Goal: Task Accomplishment & Management: Manage account settings

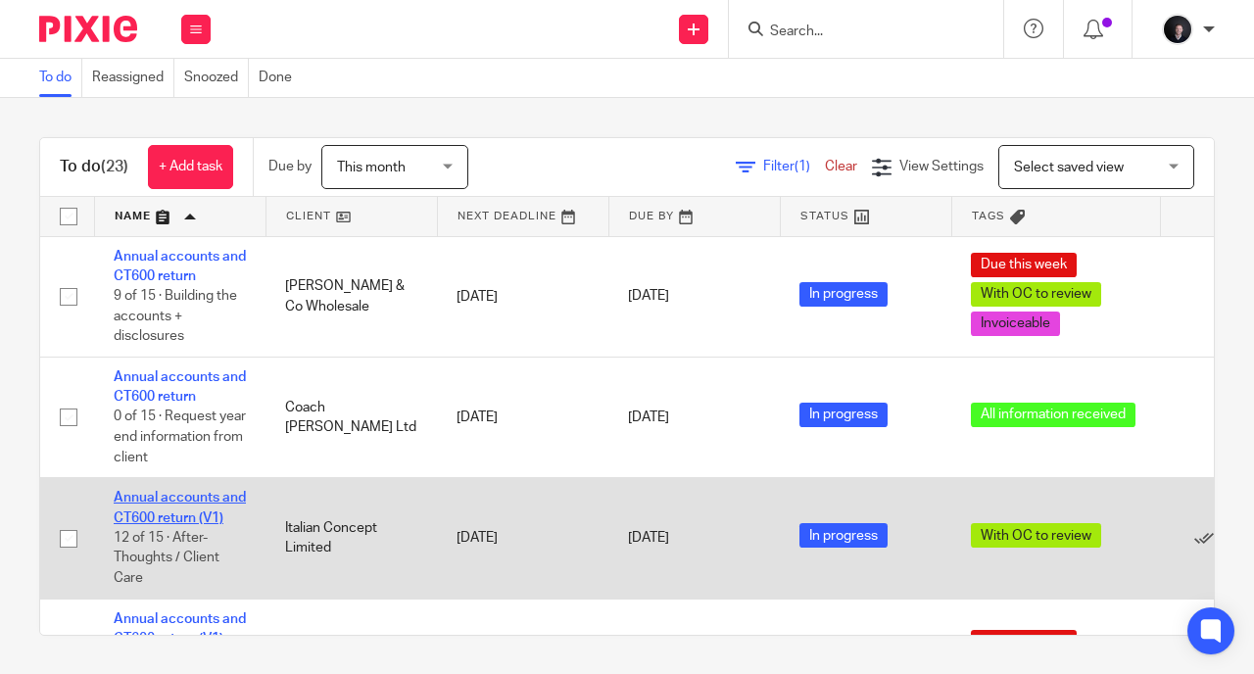
click at [188, 509] on link "Annual accounts and CT600 return (V1)" at bounding box center [180, 507] width 132 height 33
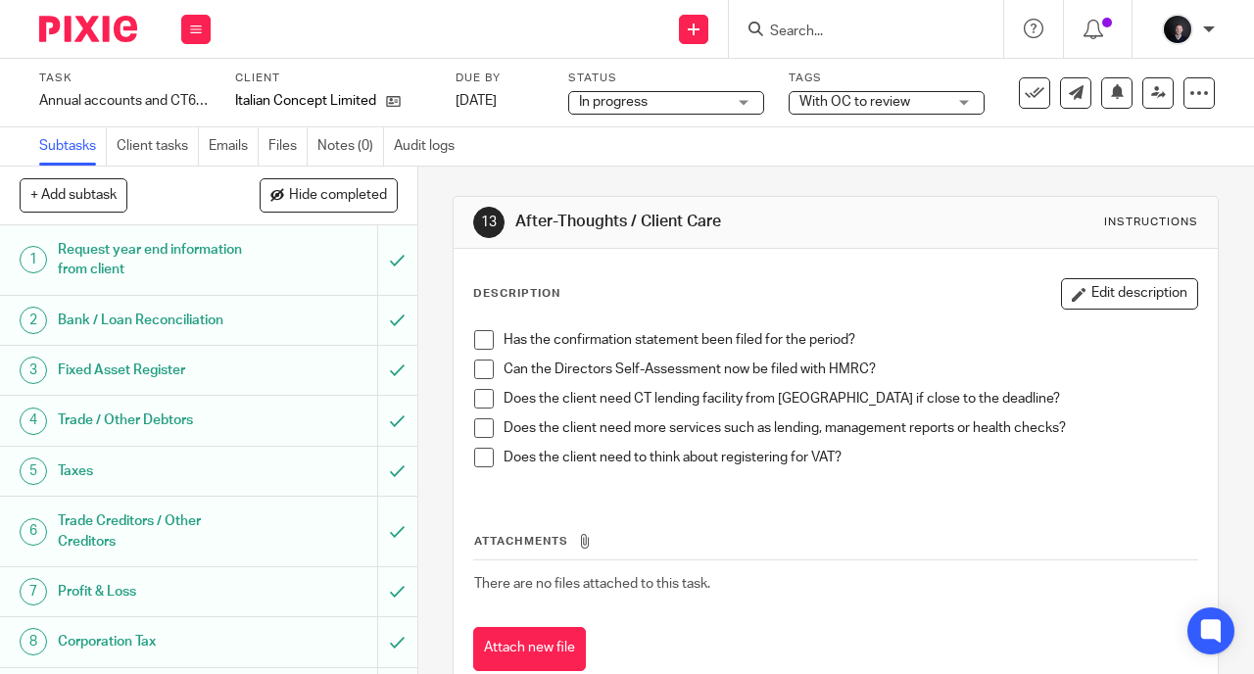
click at [901, 103] on span "With OC to review" at bounding box center [854, 102] width 111 height 14
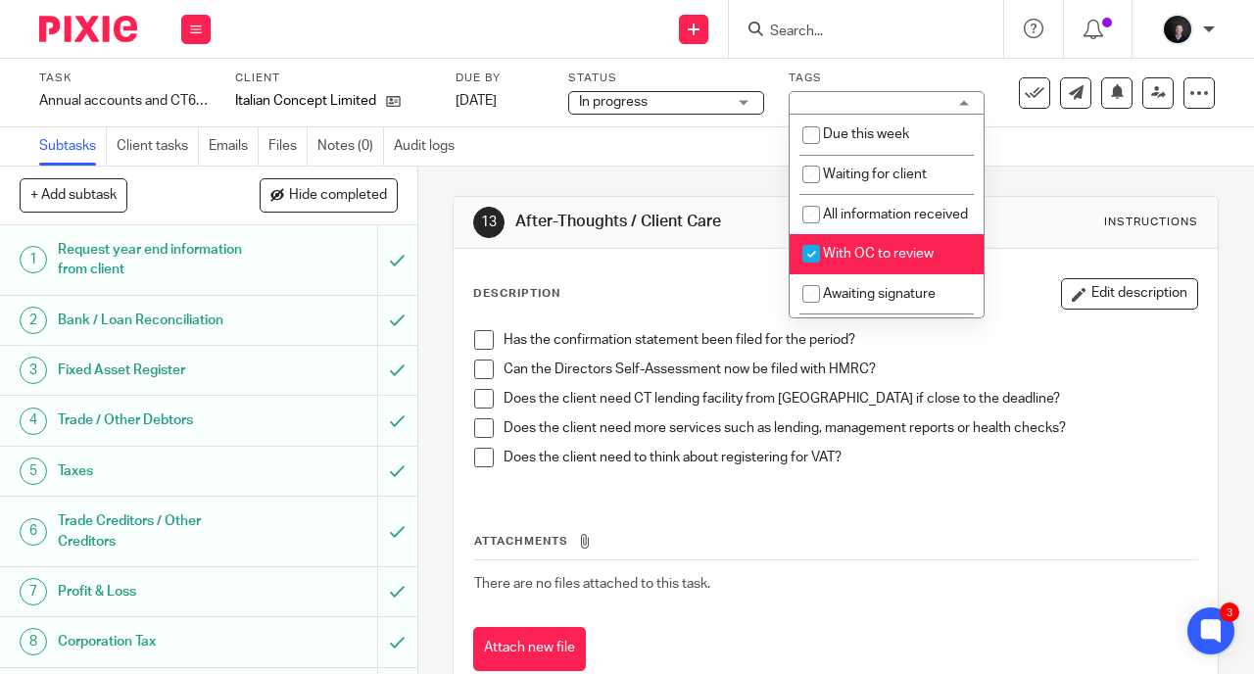
click at [869, 261] on li "With OC to review" at bounding box center [886, 254] width 194 height 40
checkbox input "false"
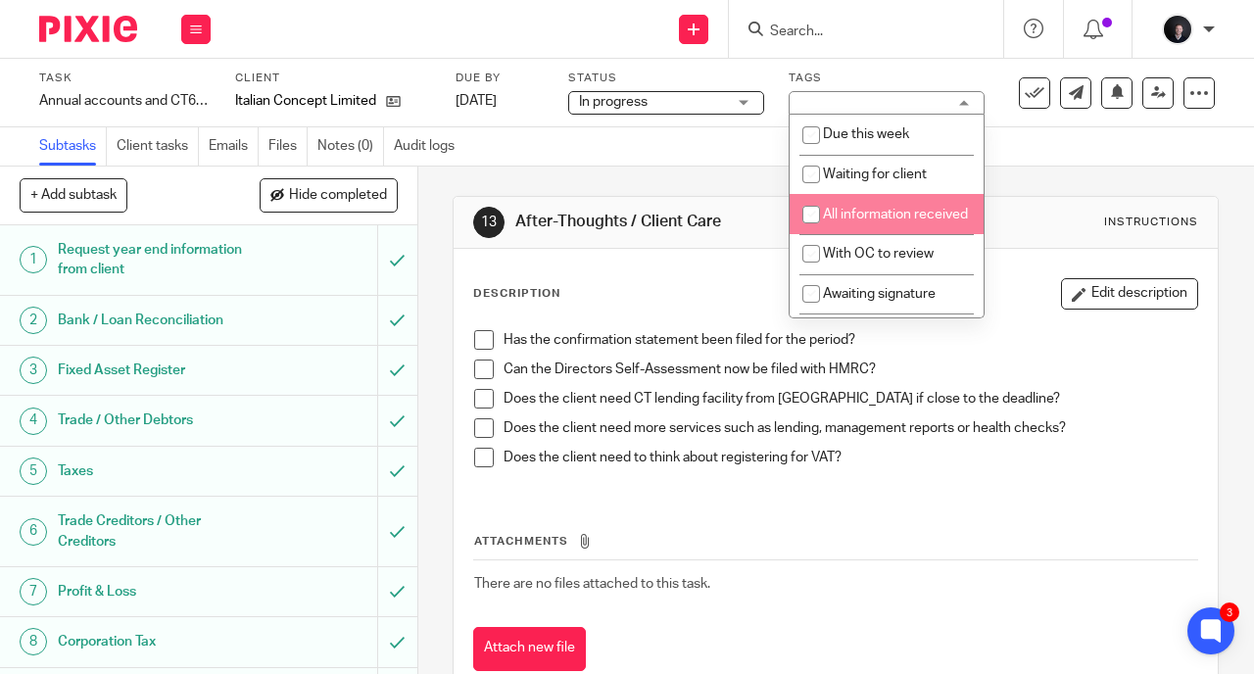
click at [883, 228] on li "All information received" at bounding box center [886, 214] width 194 height 40
checkbox input "true"
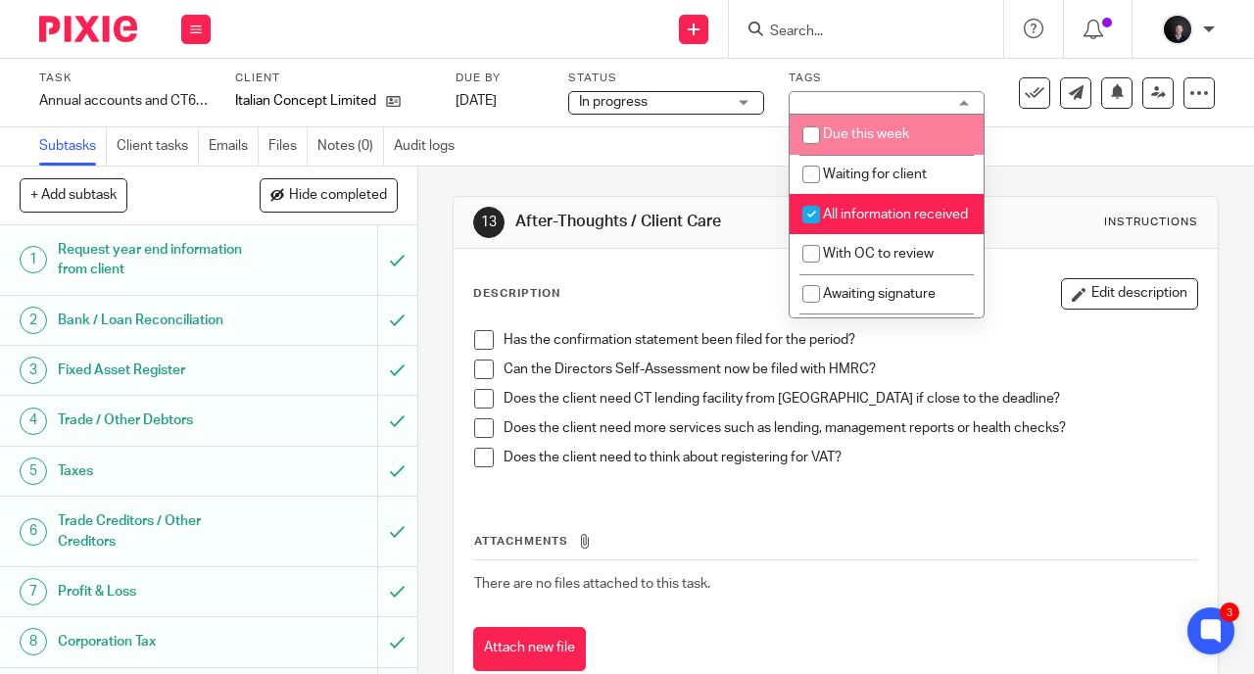
click at [882, 135] on span "Due this week" at bounding box center [866, 134] width 86 height 14
checkbox input "true"
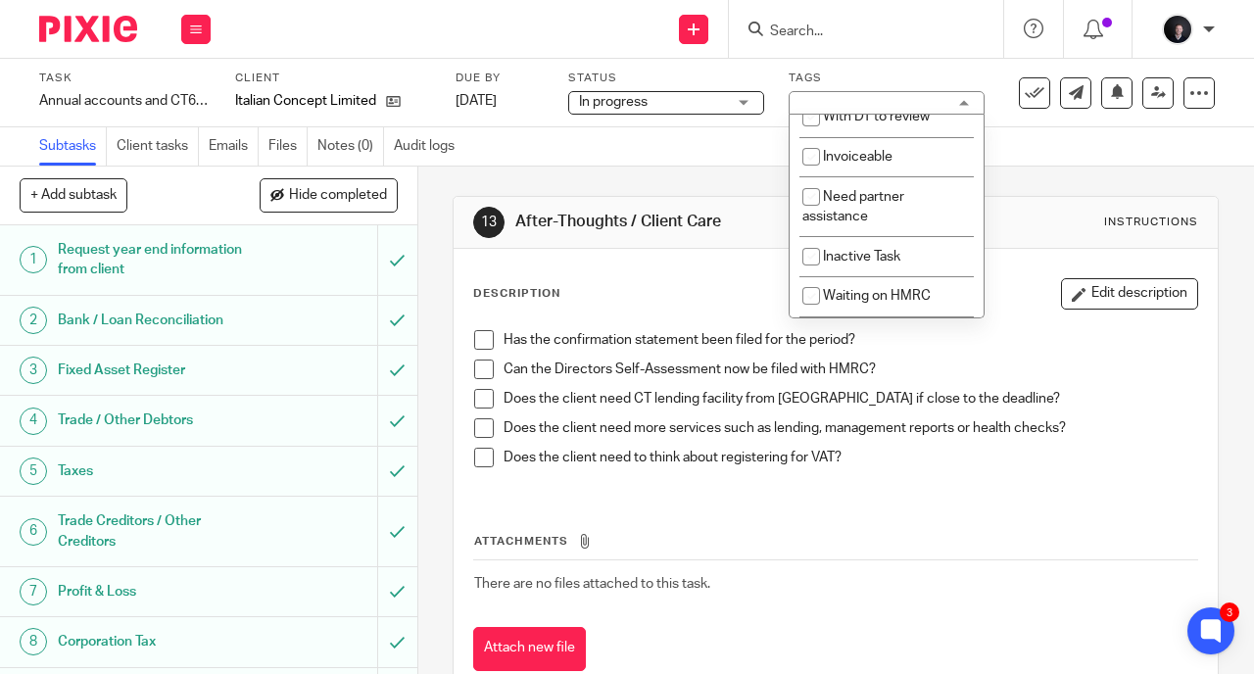
scroll to position [217, 0]
click at [868, 163] on span "Invoiceable" at bounding box center [858, 156] width 70 height 14
checkbox input "true"
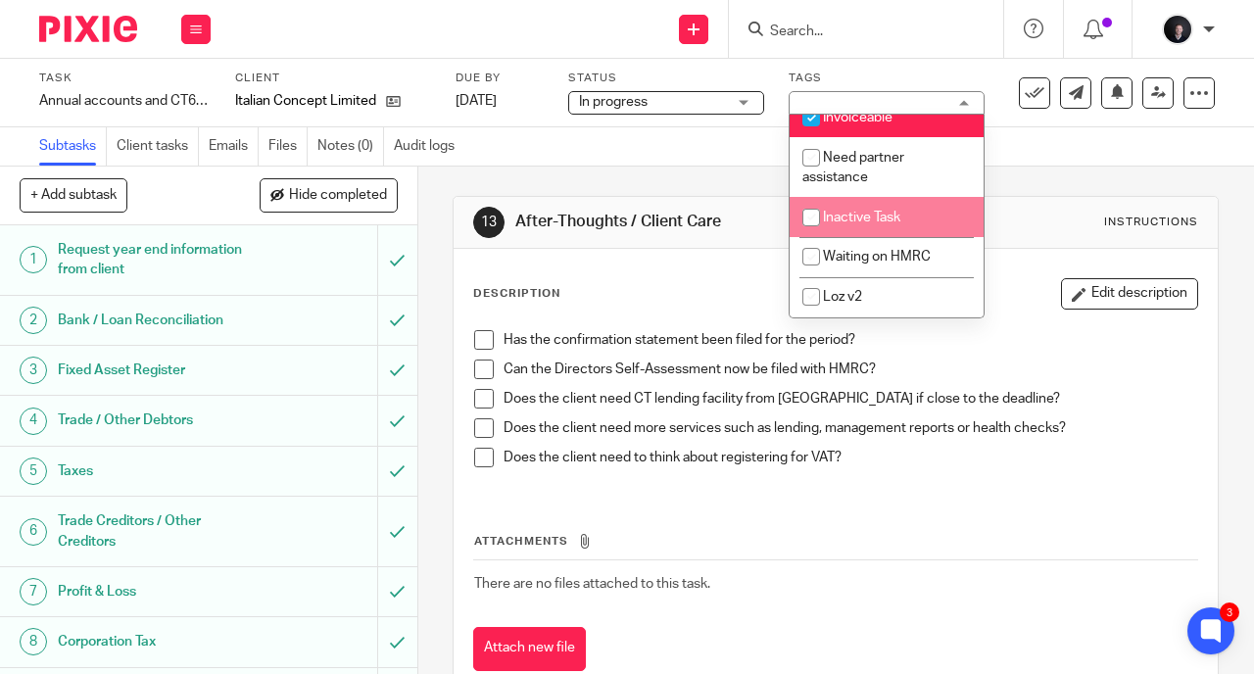
scroll to position [274, 0]
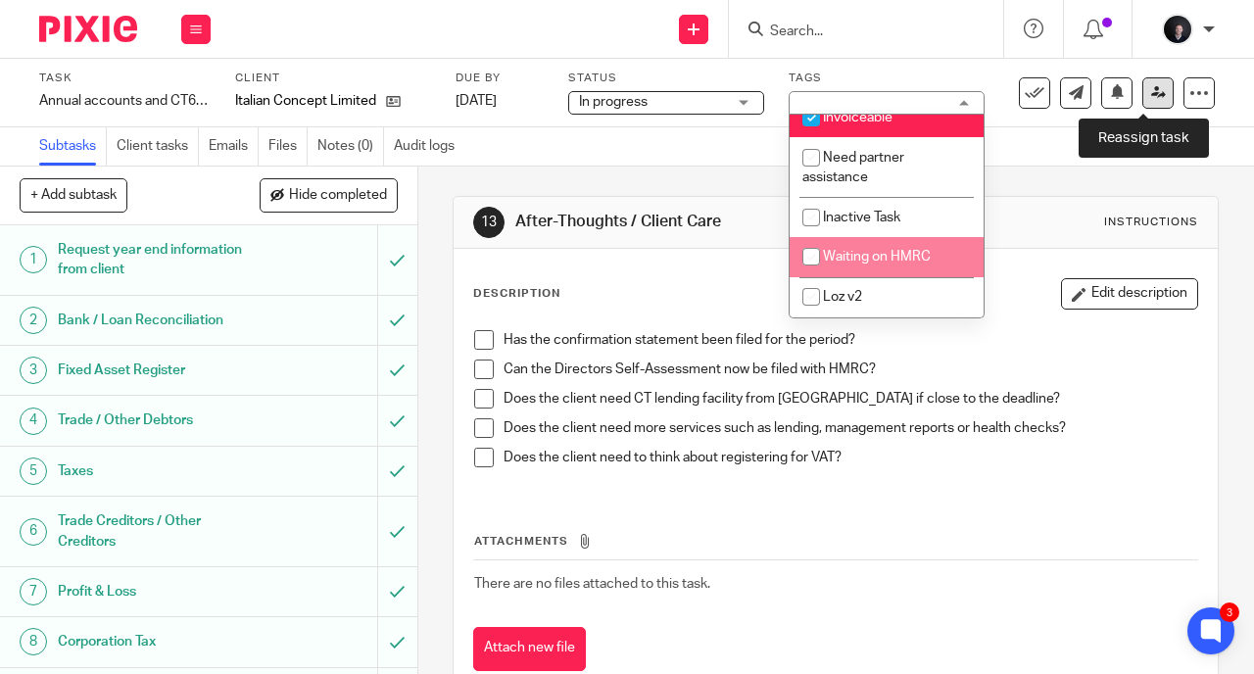
click at [1152, 94] on link at bounding box center [1157, 92] width 31 height 31
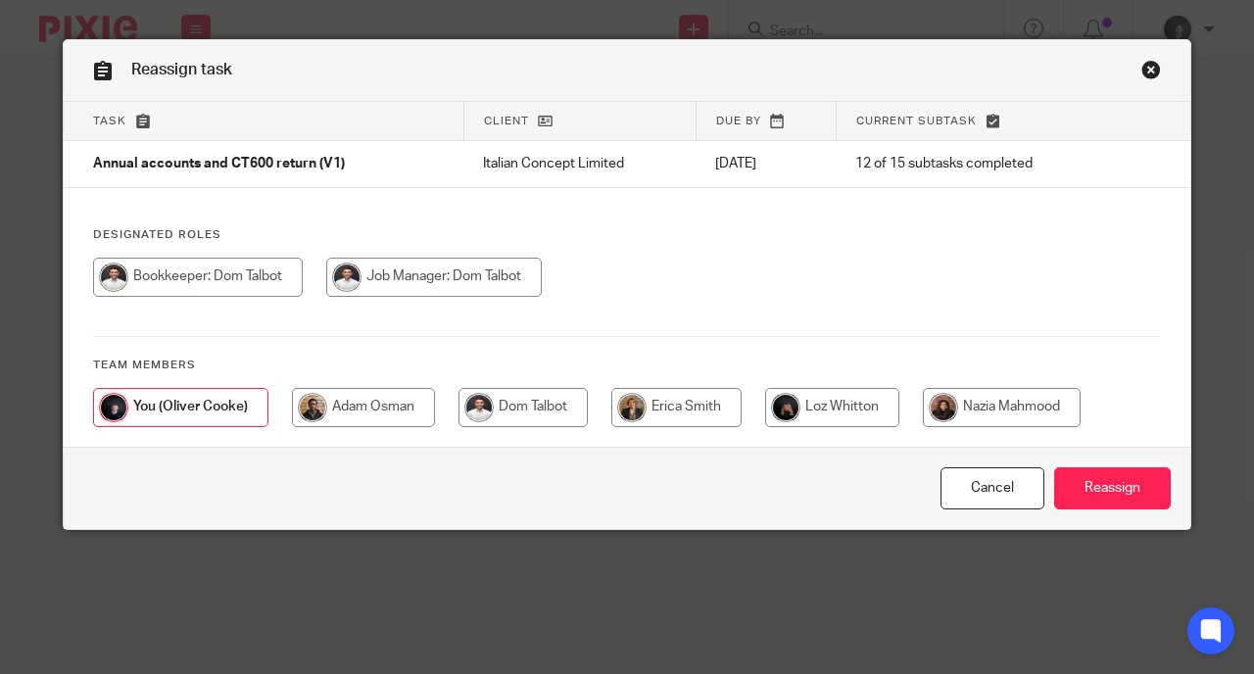
click at [476, 401] on input "radio" at bounding box center [522, 407] width 129 height 39
radio input "true"
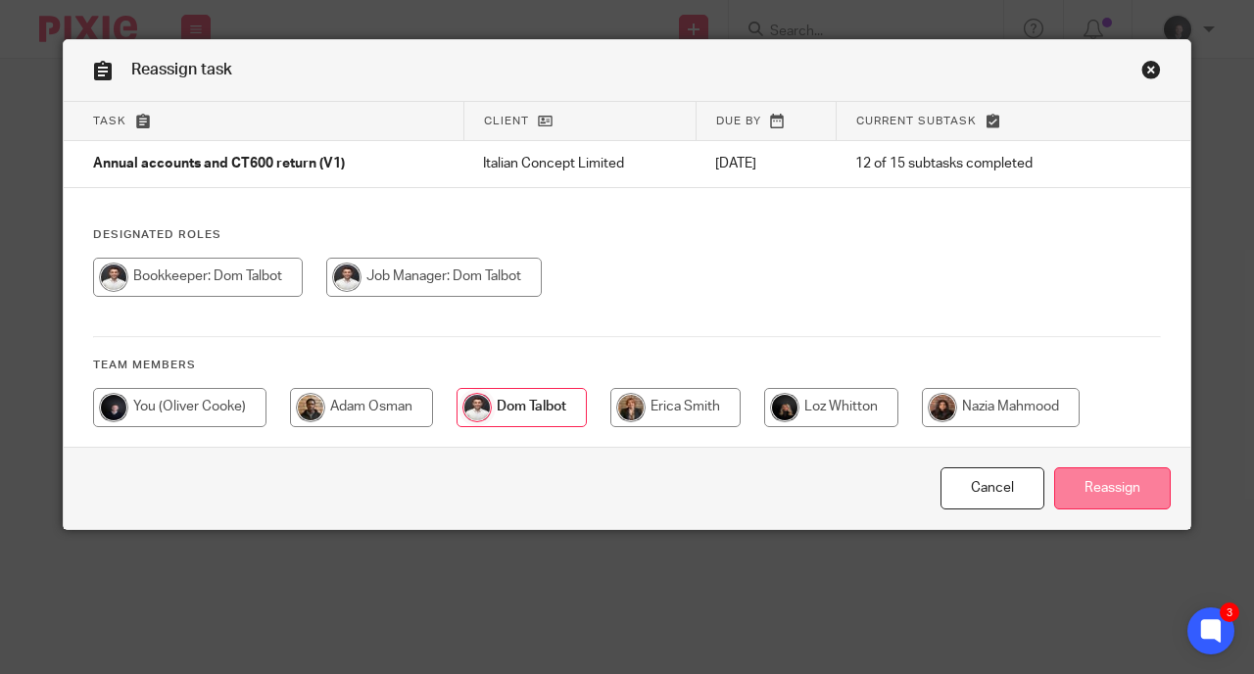
click at [1121, 487] on input "Reassign" at bounding box center [1112, 488] width 117 height 42
